Goal: Information Seeking & Learning: Understand process/instructions

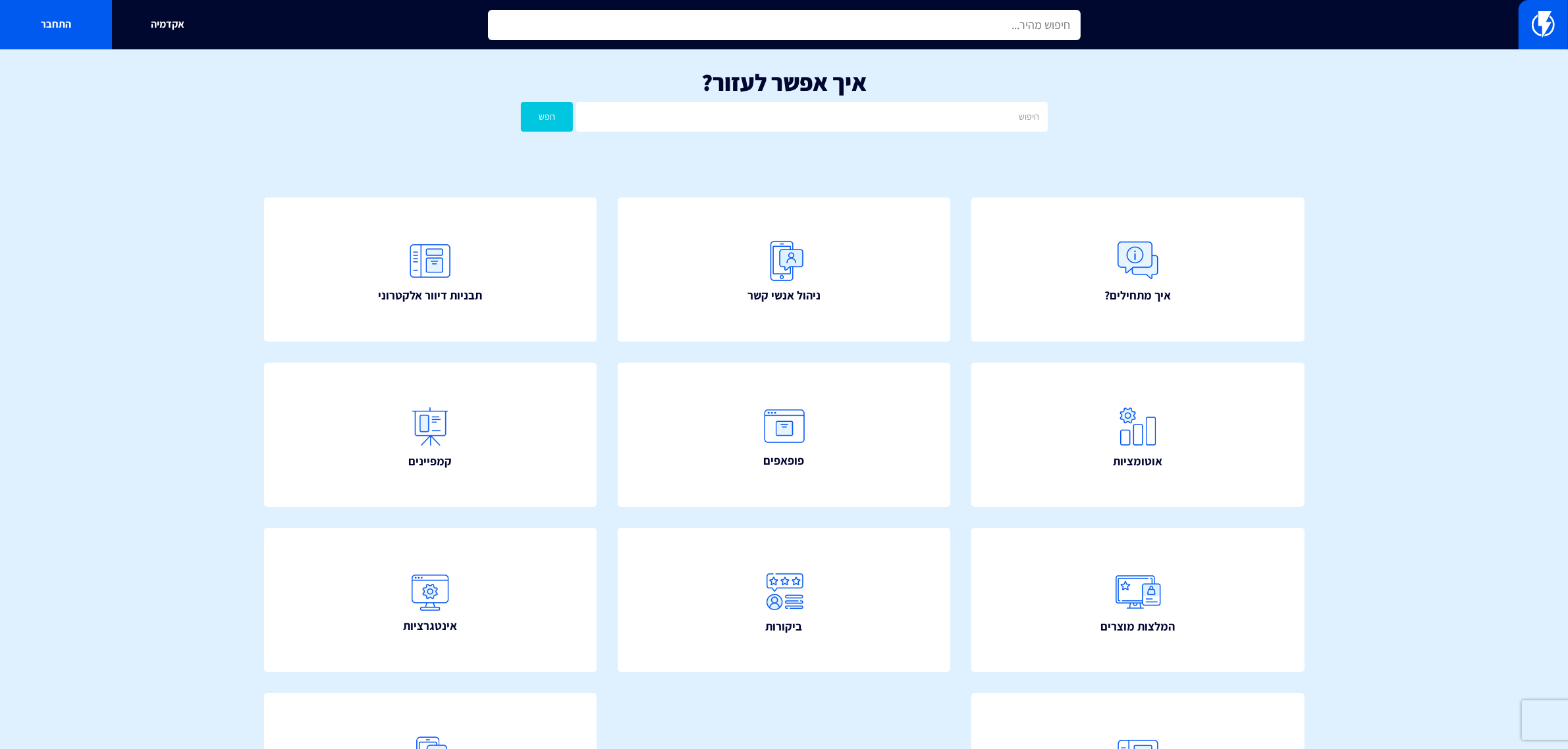
click at [795, 26] on input "text" at bounding box center [784, 25] width 592 height 31
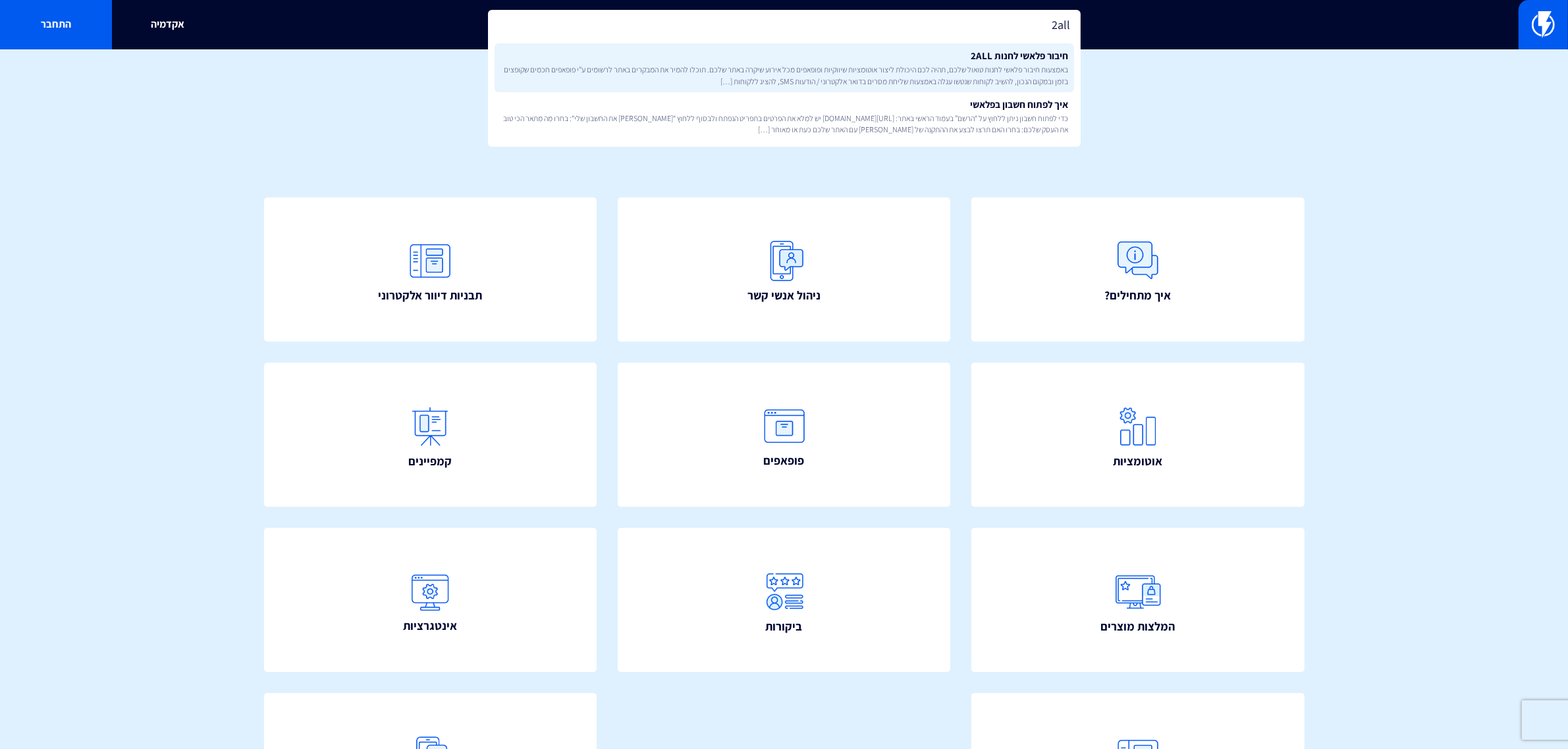
type input "2all"
click at [947, 77] on span "באמצעות חיבור פלאשי לחנות טואול שלכם, תהיה לכם היכולת ליצור אוטומציות שיווקיות …" at bounding box center [784, 75] width 569 height 22
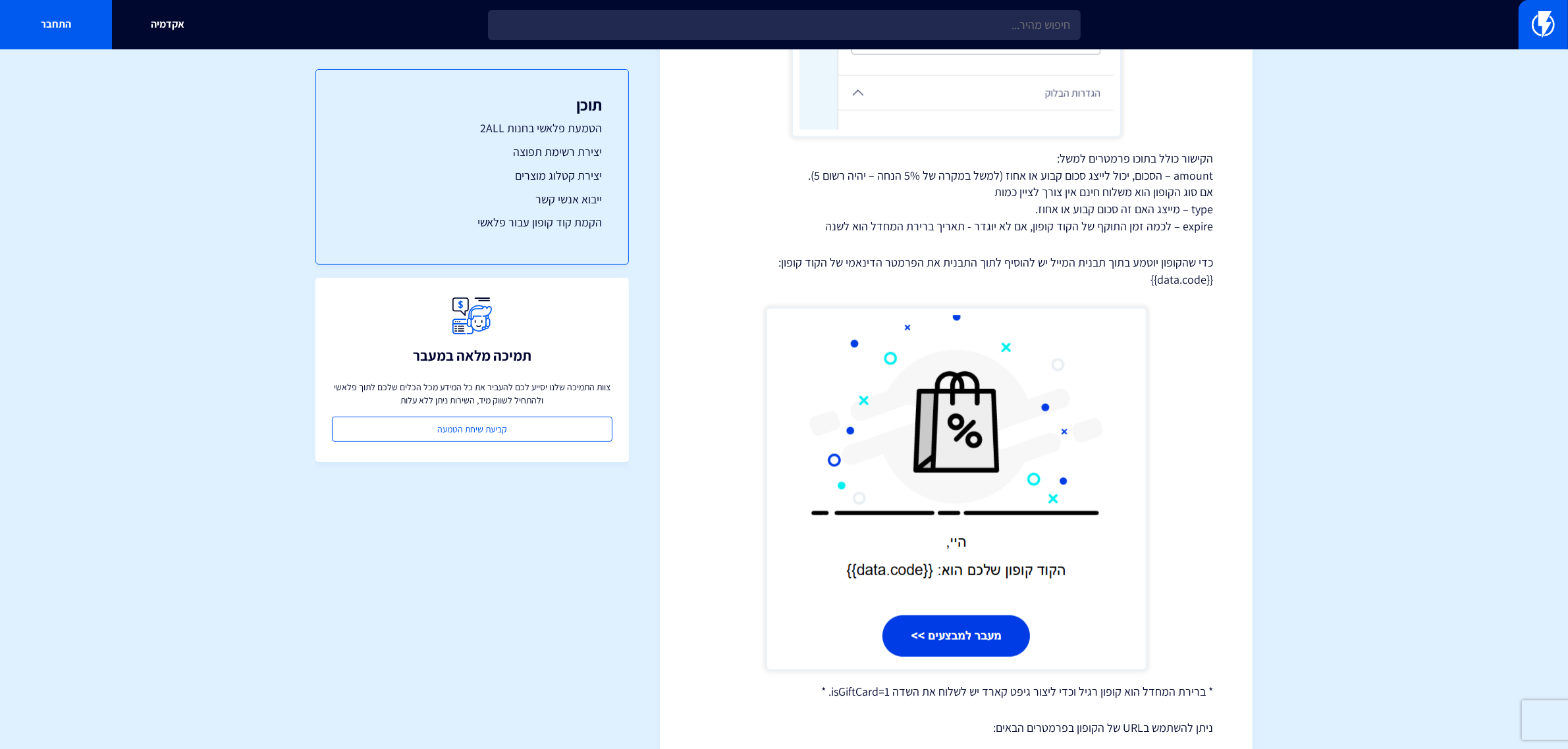
scroll to position [7464, 0]
